Goal: Find specific page/section: Locate a particular part of the current website

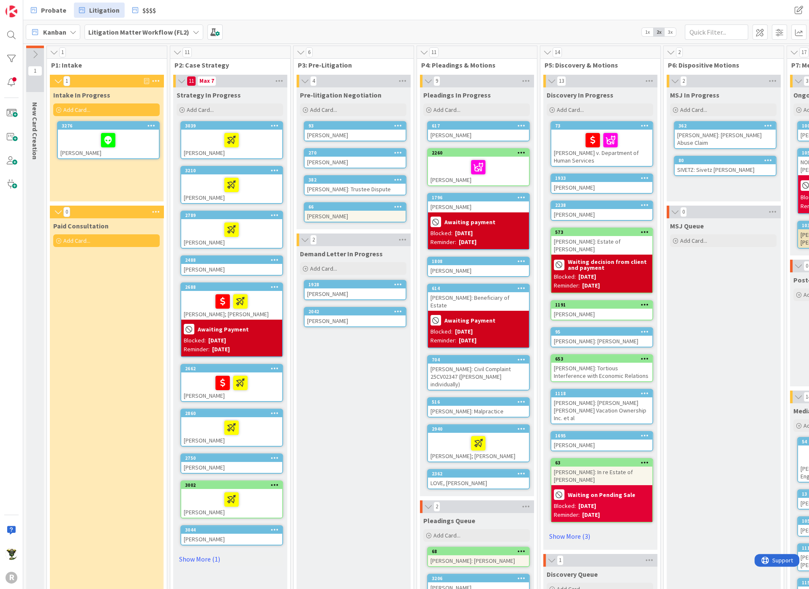
click at [342, 19] on div "Probate Litigation $$$$ Probate Litigation $$$$" at bounding box center [415, 10] width 785 height 20
click at [719, 31] on input "text" at bounding box center [715, 31] width 63 height 15
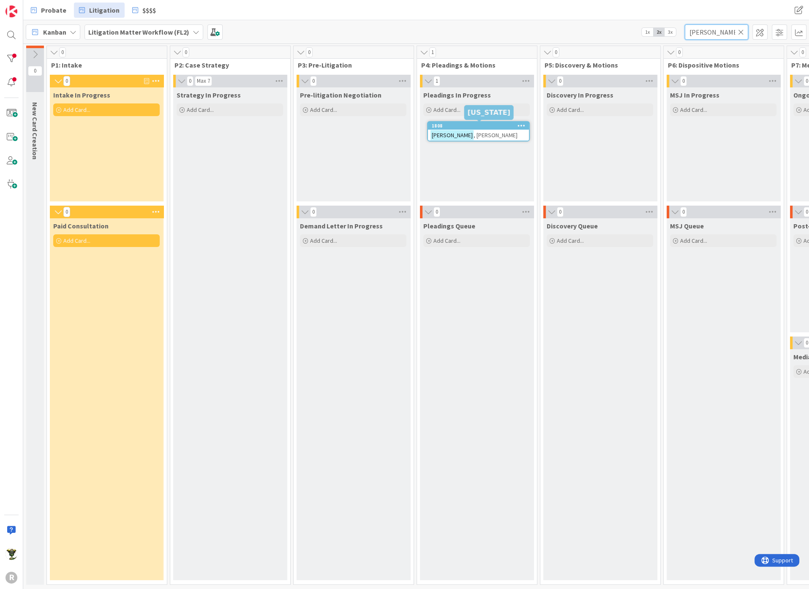
type input "[PERSON_NAME]"
click at [503, 127] on div "1808" at bounding box center [480, 126] width 97 height 6
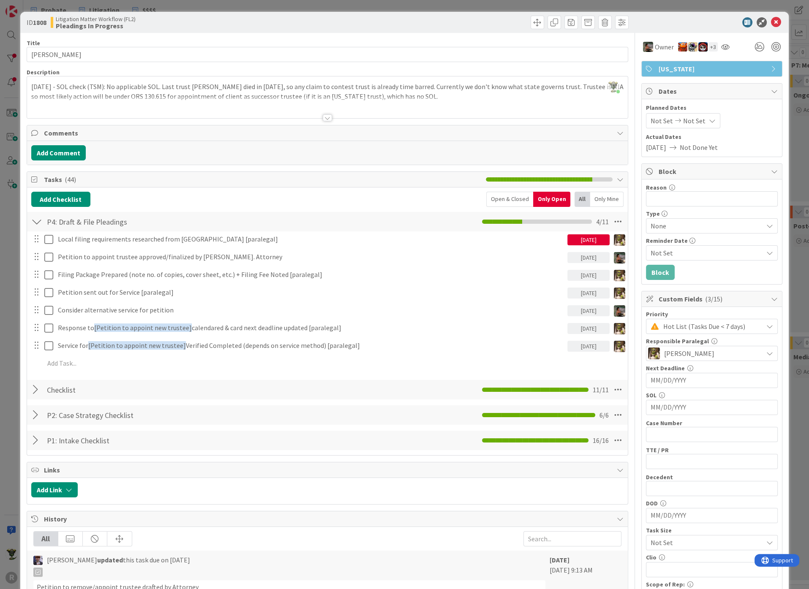
click at [323, 116] on div at bounding box center [327, 117] width 9 height 7
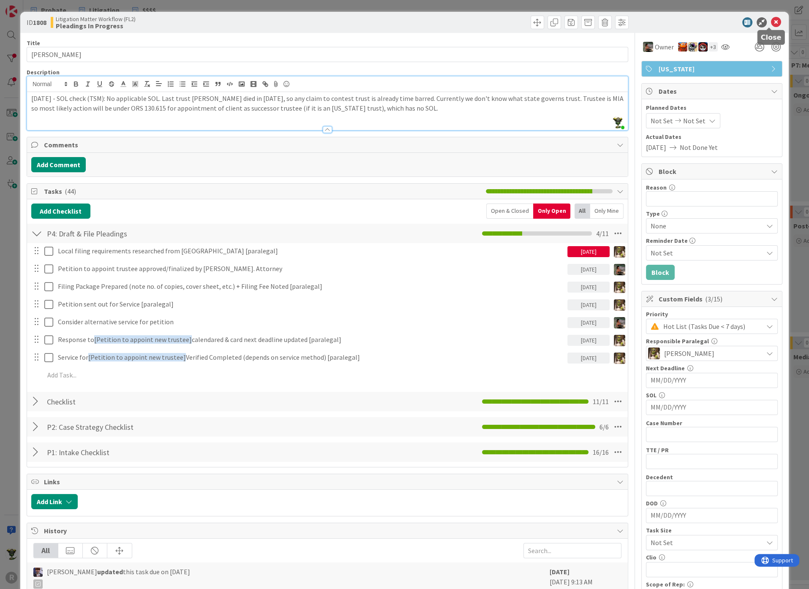
click at [771, 24] on icon at bounding box center [776, 22] width 10 height 10
